Goal: Transaction & Acquisition: Purchase product/service

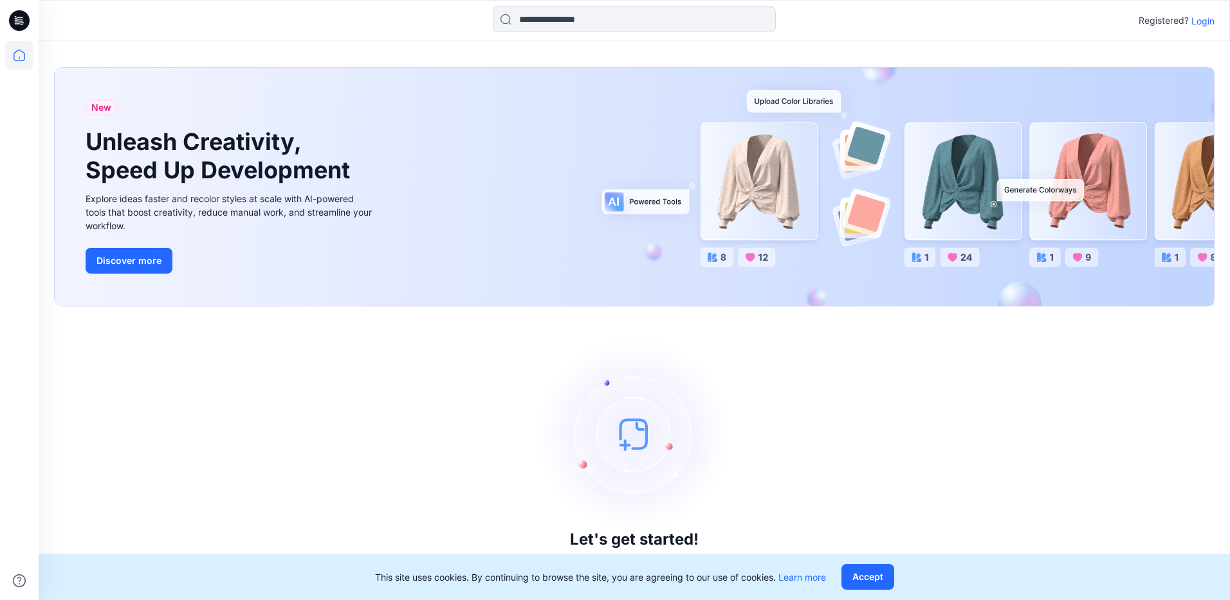
click at [1213, 23] on p "Login" at bounding box center [1202, 21] width 23 height 14
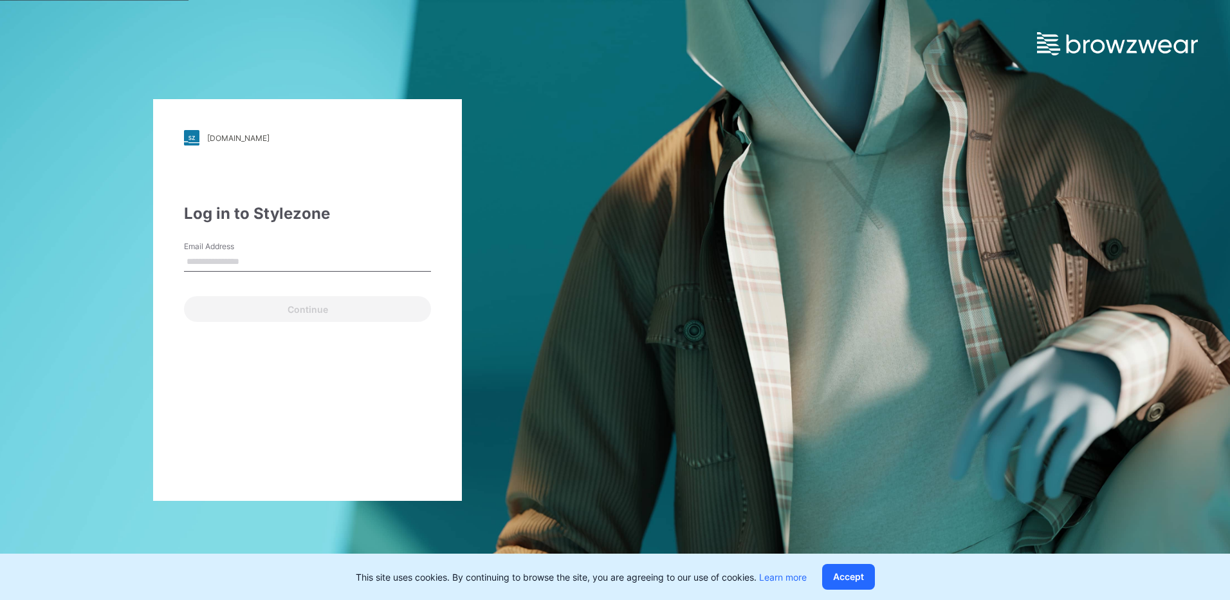
click at [210, 262] on input "Email Address" at bounding box center [307, 261] width 247 height 19
type input "**********"
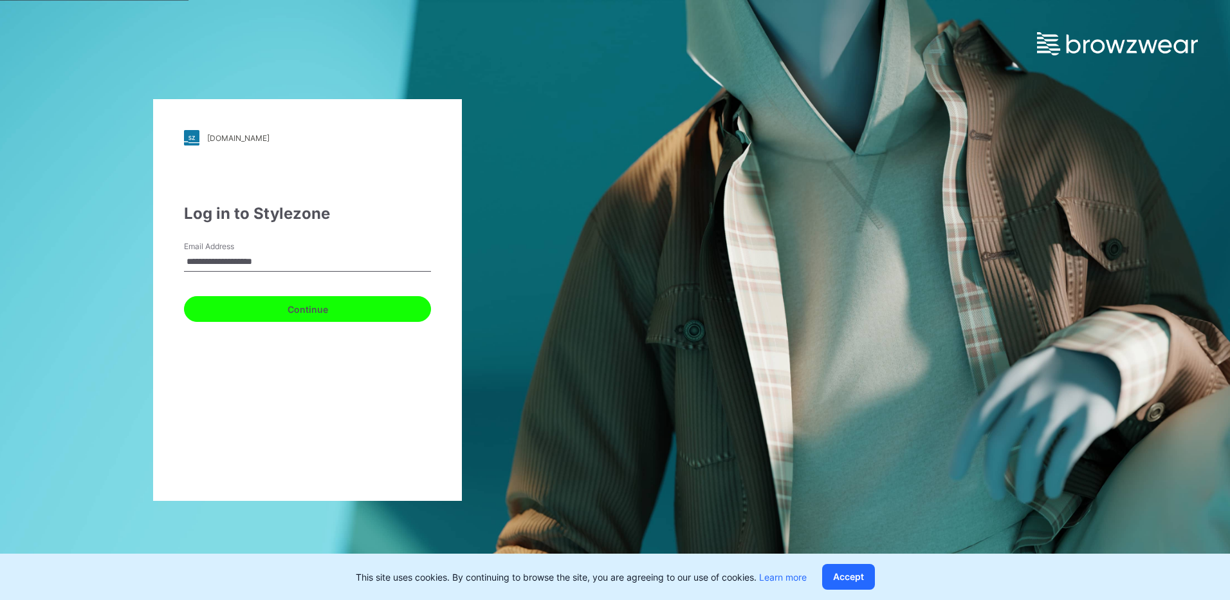
click at [255, 306] on button "Continue" at bounding box center [307, 309] width 247 height 26
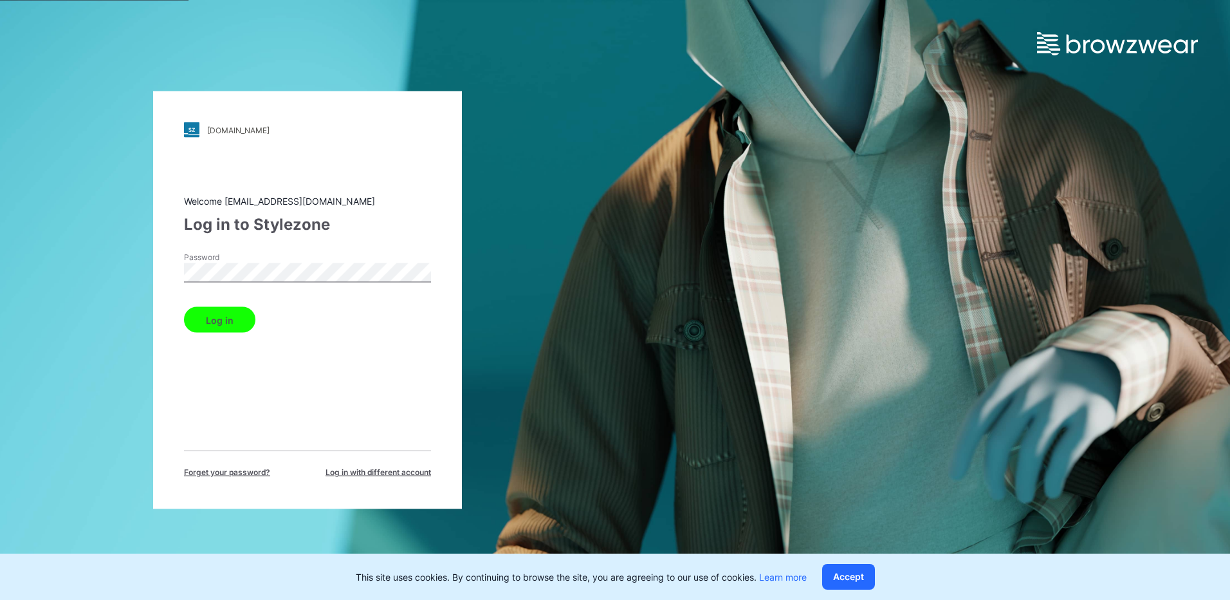
click at [229, 319] on button "Log in" at bounding box center [219, 320] width 71 height 26
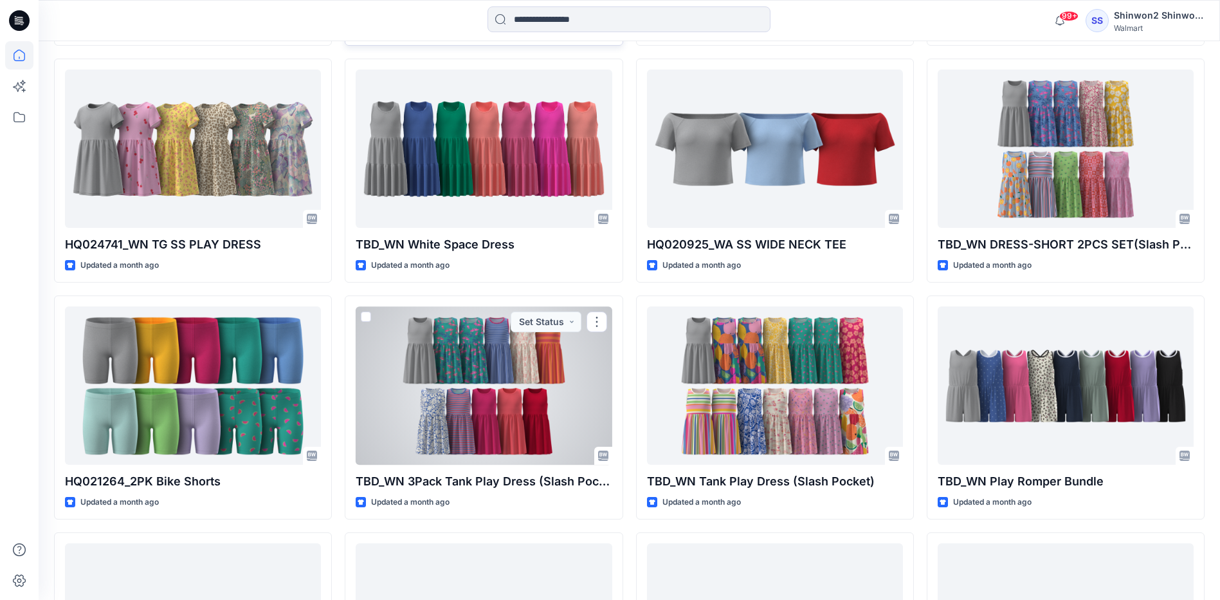
scroll to position [2407, 0]
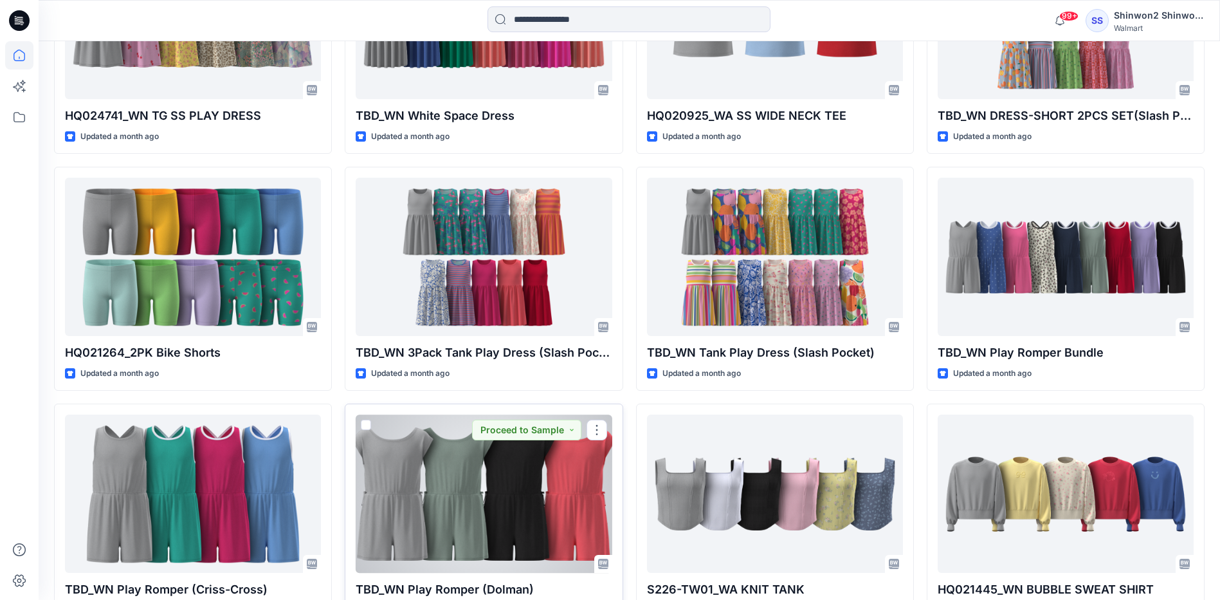
click at [495, 468] on div at bounding box center [484, 493] width 256 height 158
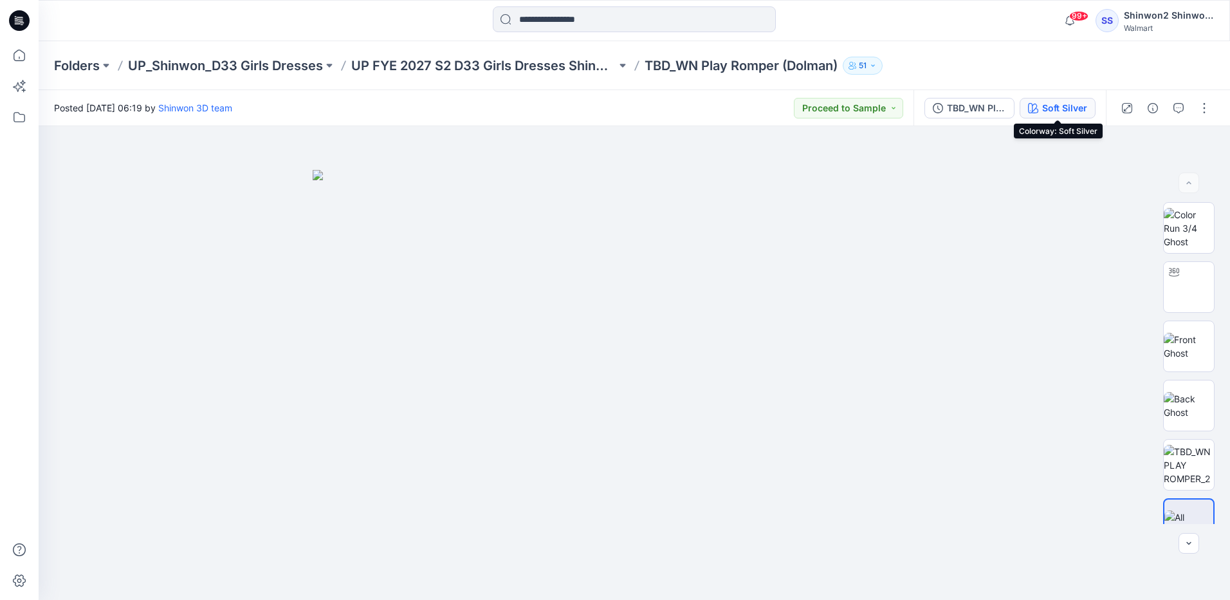
click at [1035, 111] on icon "button" at bounding box center [1033, 108] width 10 height 10
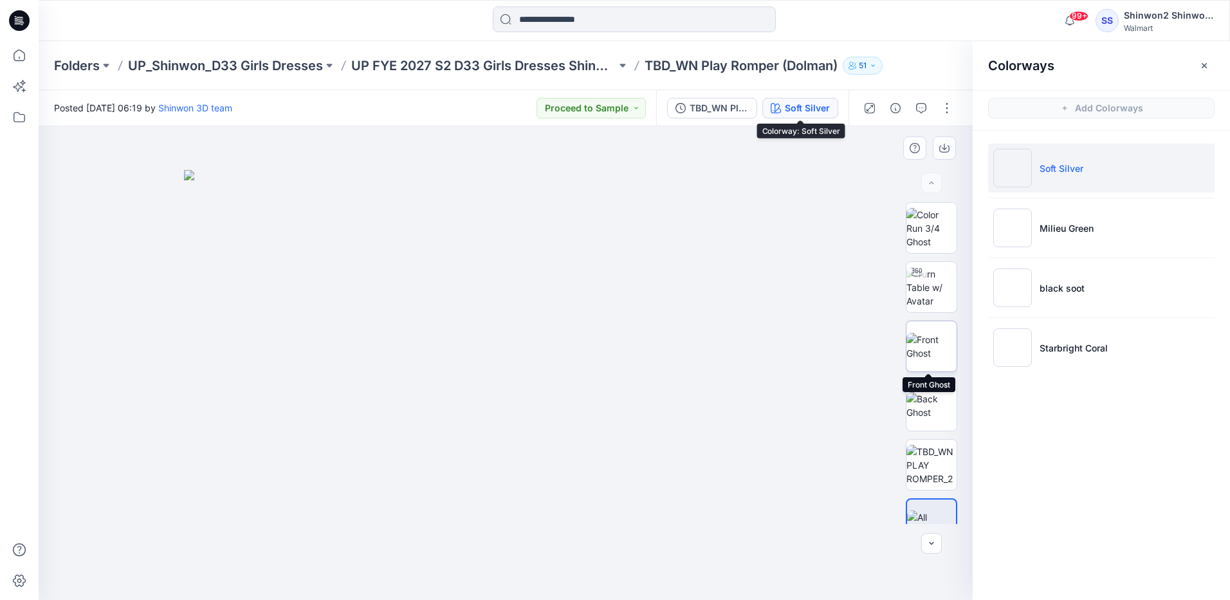
click at [922, 344] on img at bounding box center [931, 346] width 50 height 27
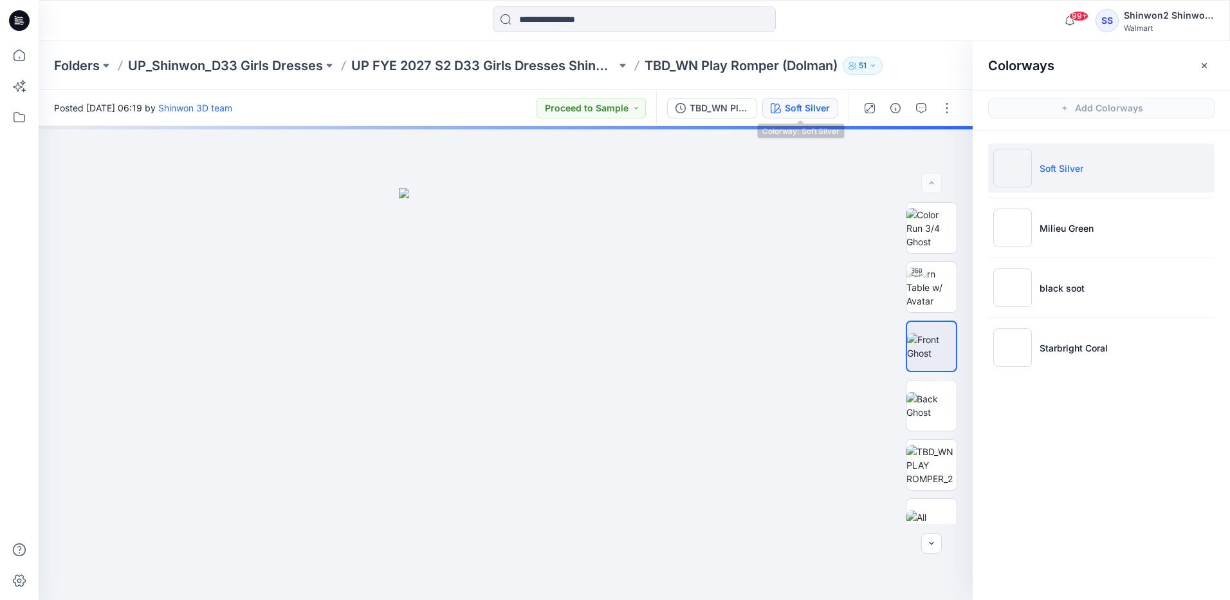
click at [831, 107] on button "Soft Silver" at bounding box center [800, 108] width 76 height 21
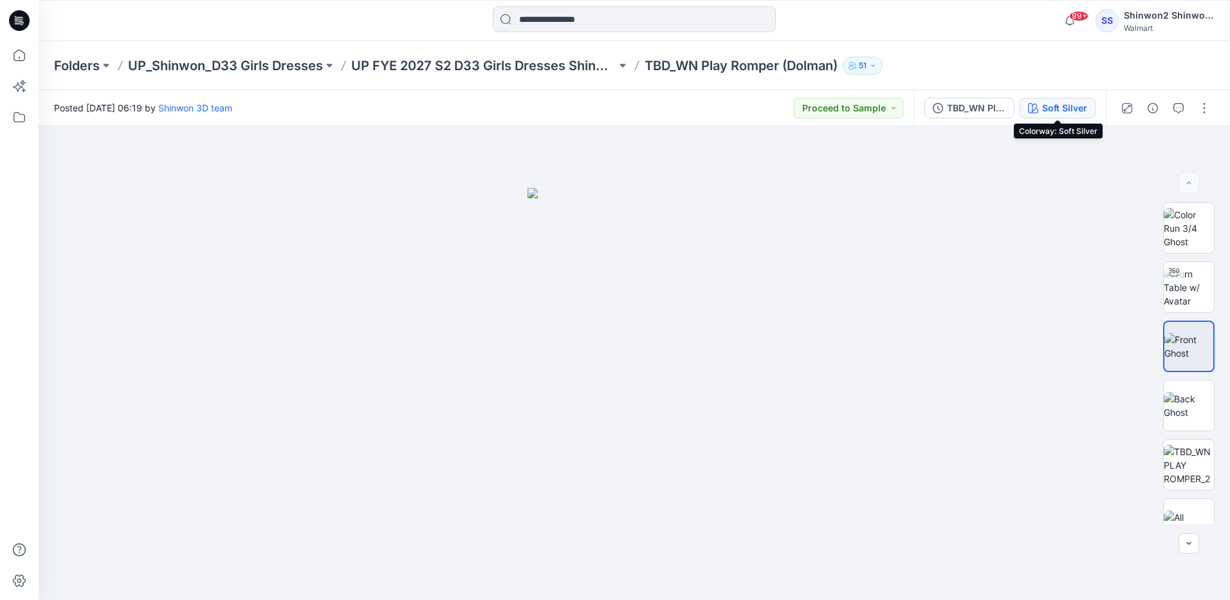
click at [1047, 110] on div "Soft Silver" at bounding box center [1064, 108] width 45 height 14
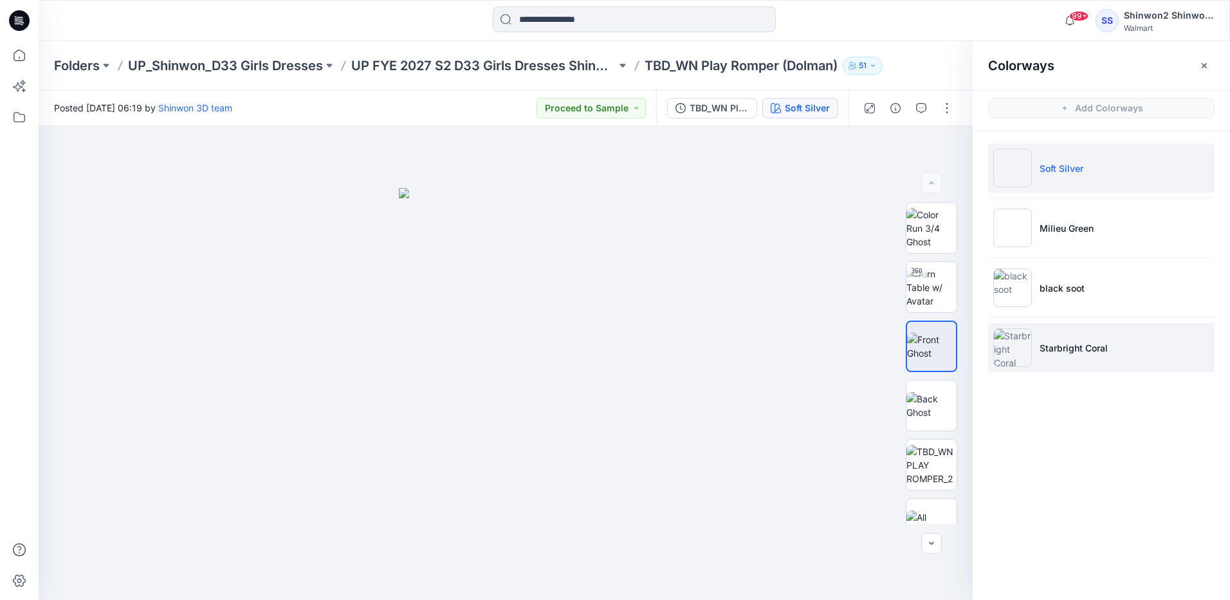
click at [1058, 343] on p "Starbright Coral" at bounding box center [1074, 348] width 68 height 14
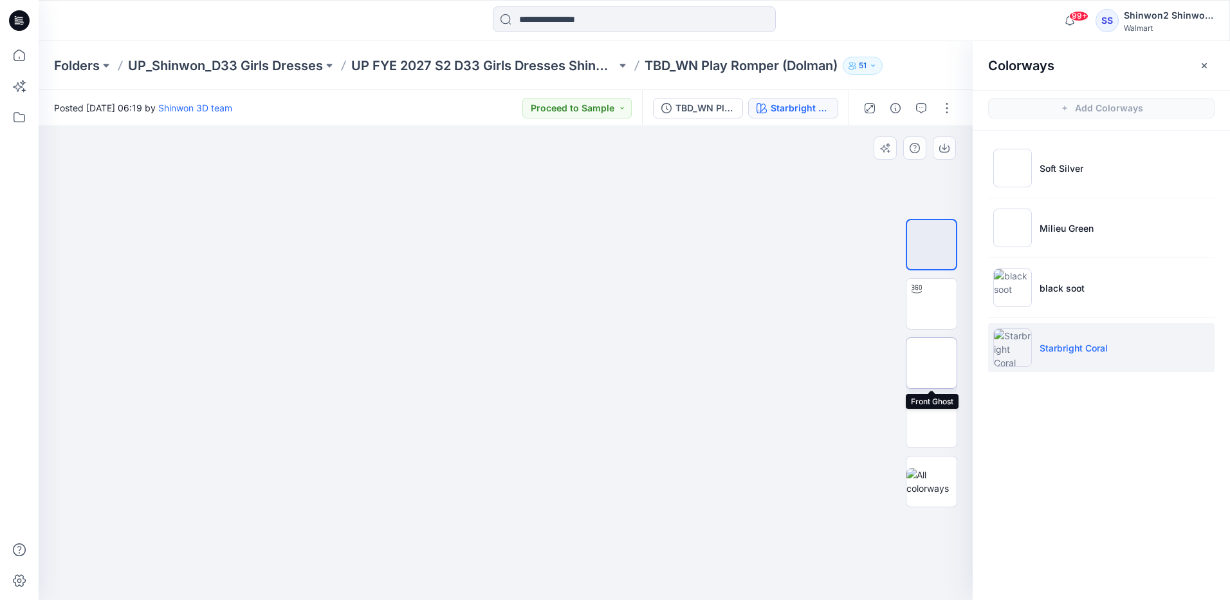
click at [932, 363] on img at bounding box center [932, 363] width 0 height 0
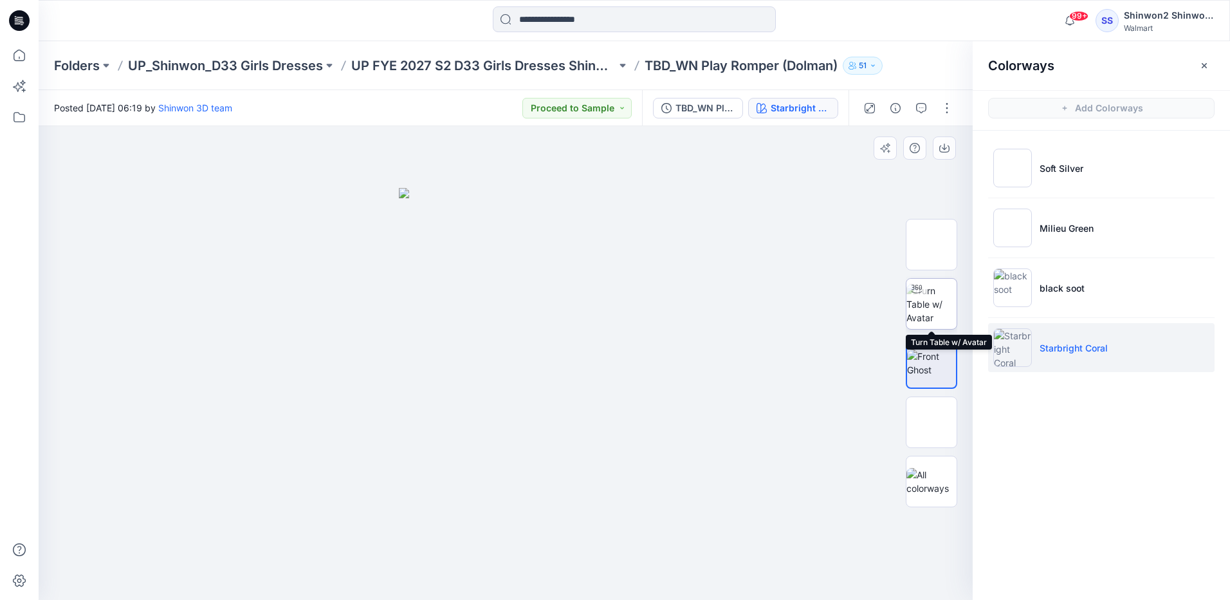
click at [928, 308] on img at bounding box center [931, 304] width 50 height 41
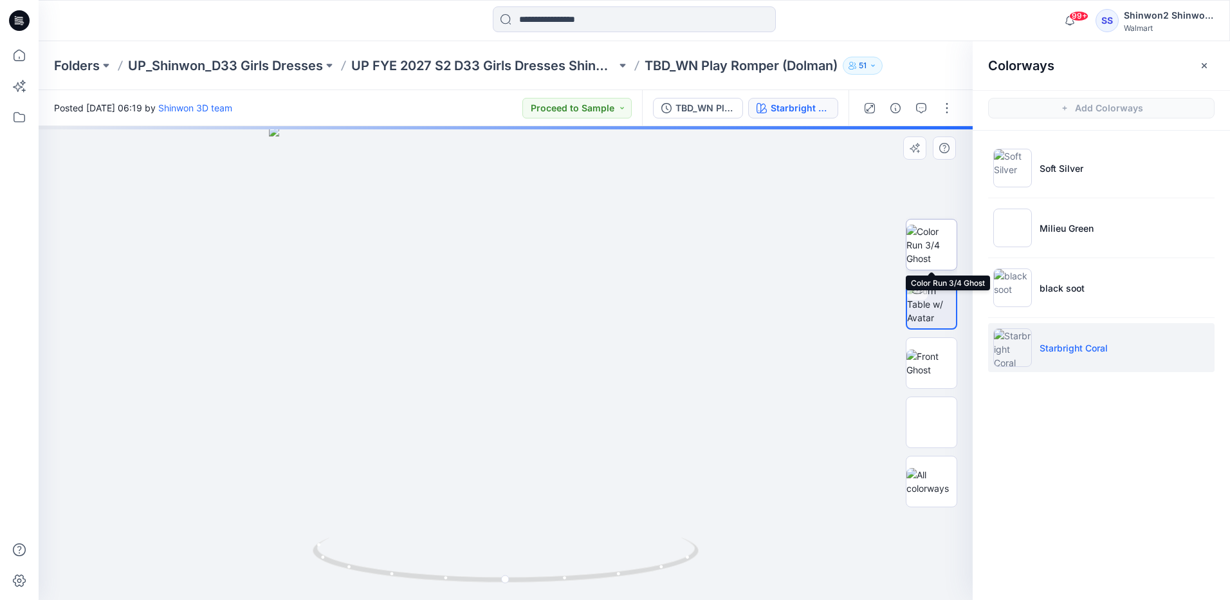
click at [933, 230] on img at bounding box center [931, 245] width 50 height 41
